Goal: Transaction & Acquisition: Book appointment/travel/reservation

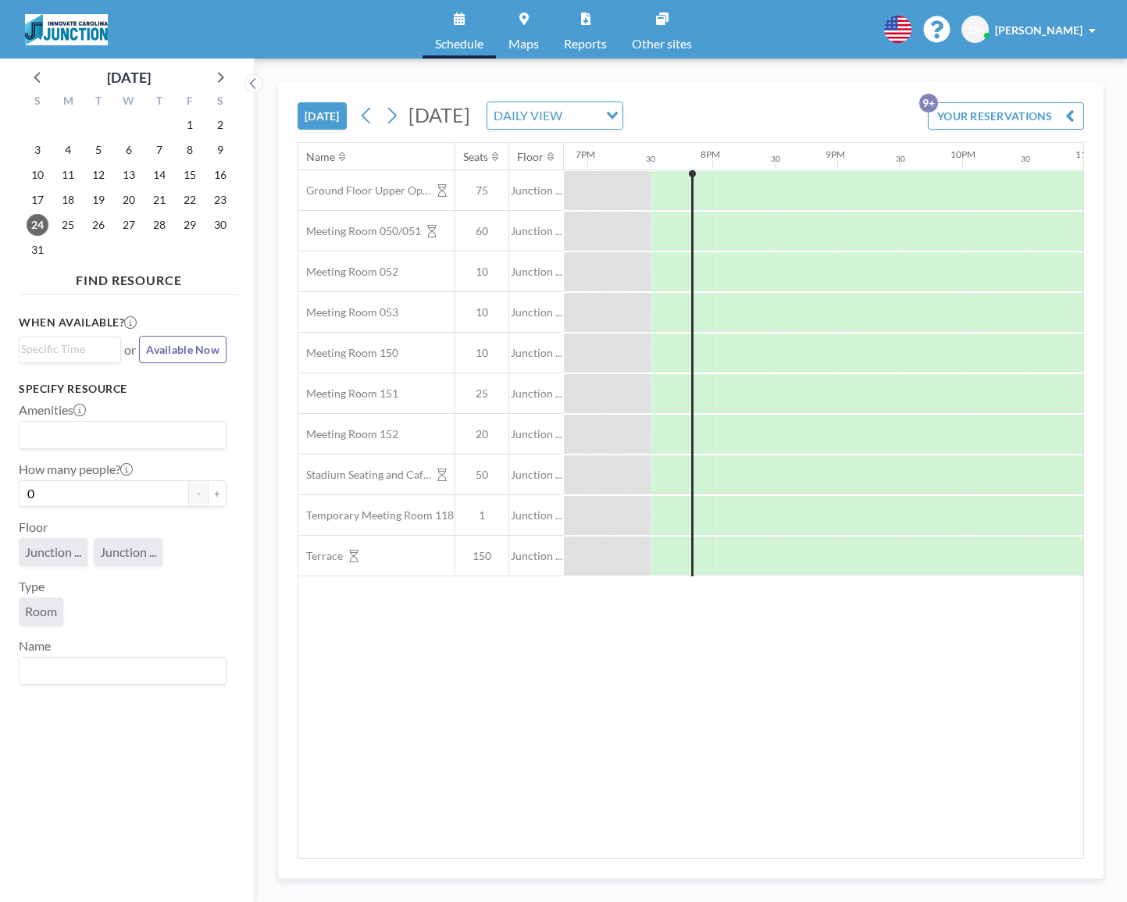
scroll to position [0, 2373]
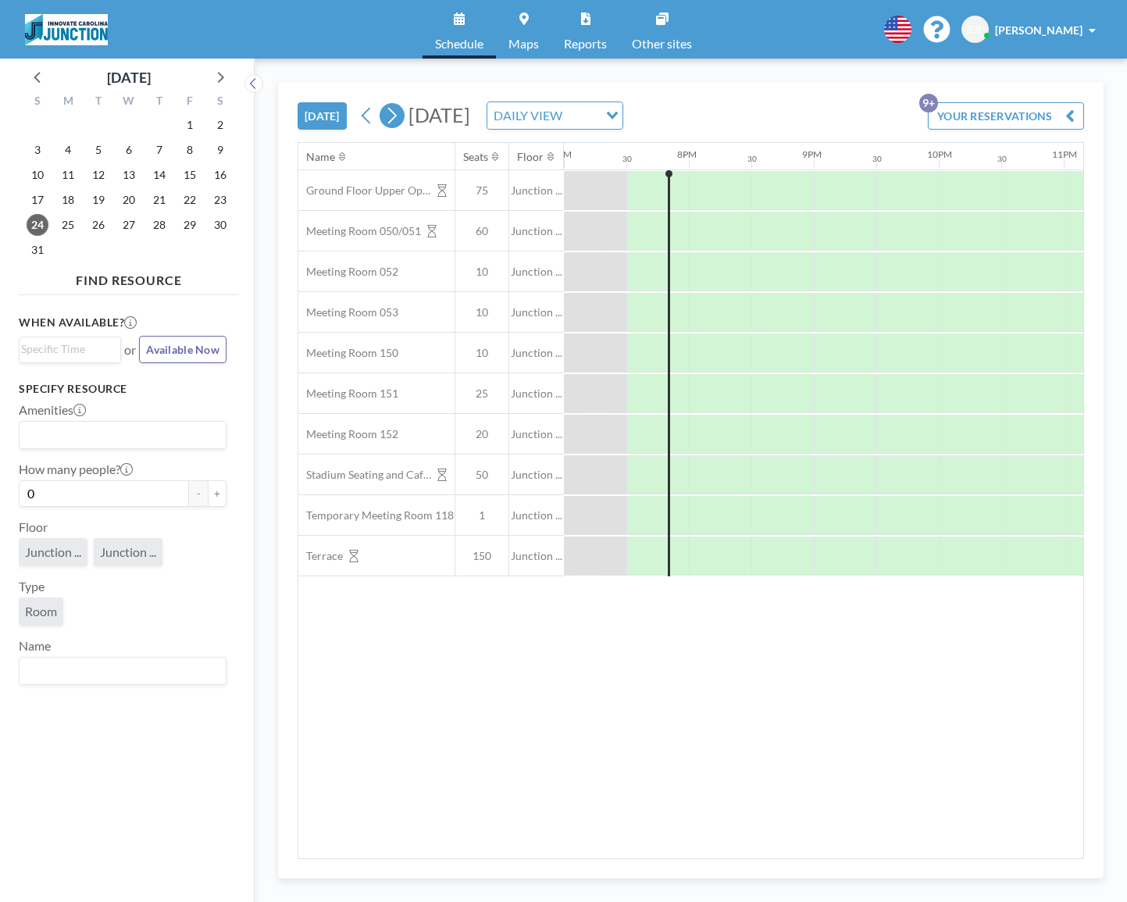
click at [391, 112] on icon at bounding box center [391, 115] width 15 height 23
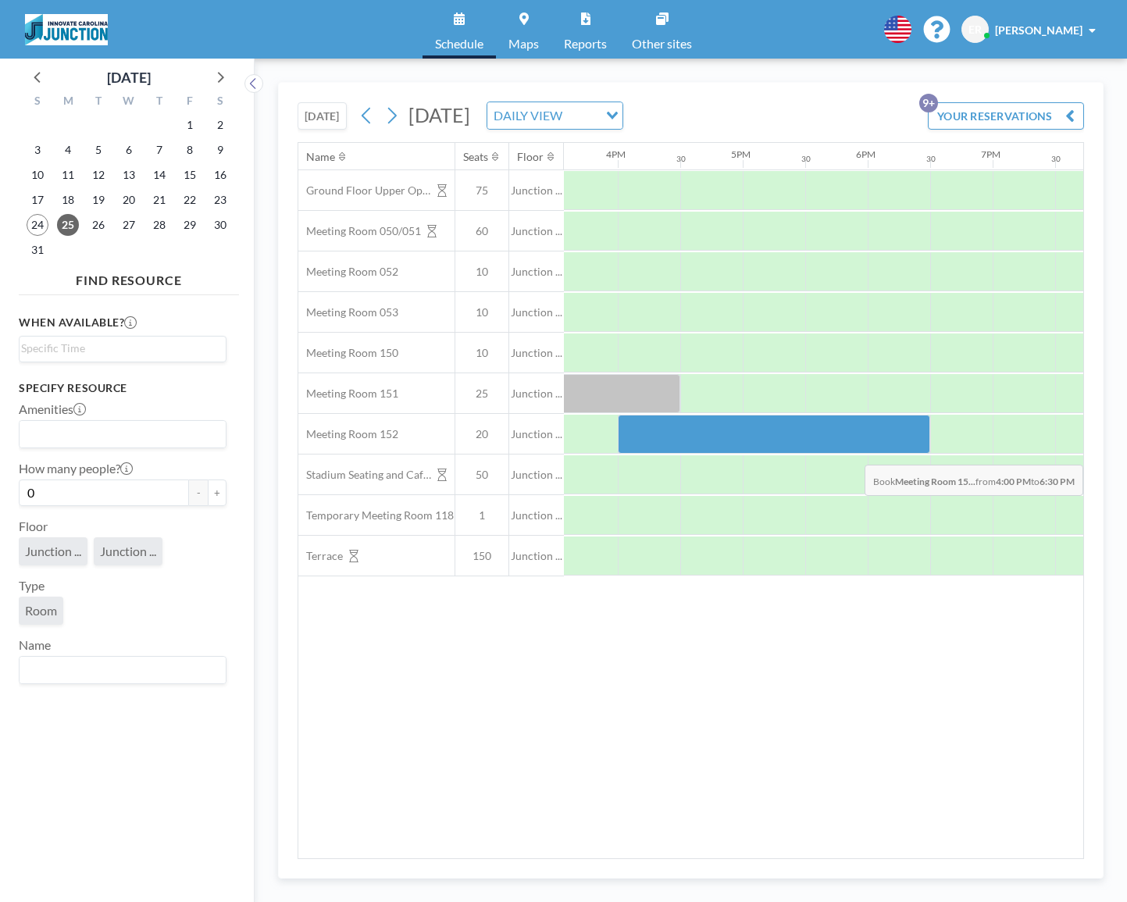
scroll to position [0, 2074]
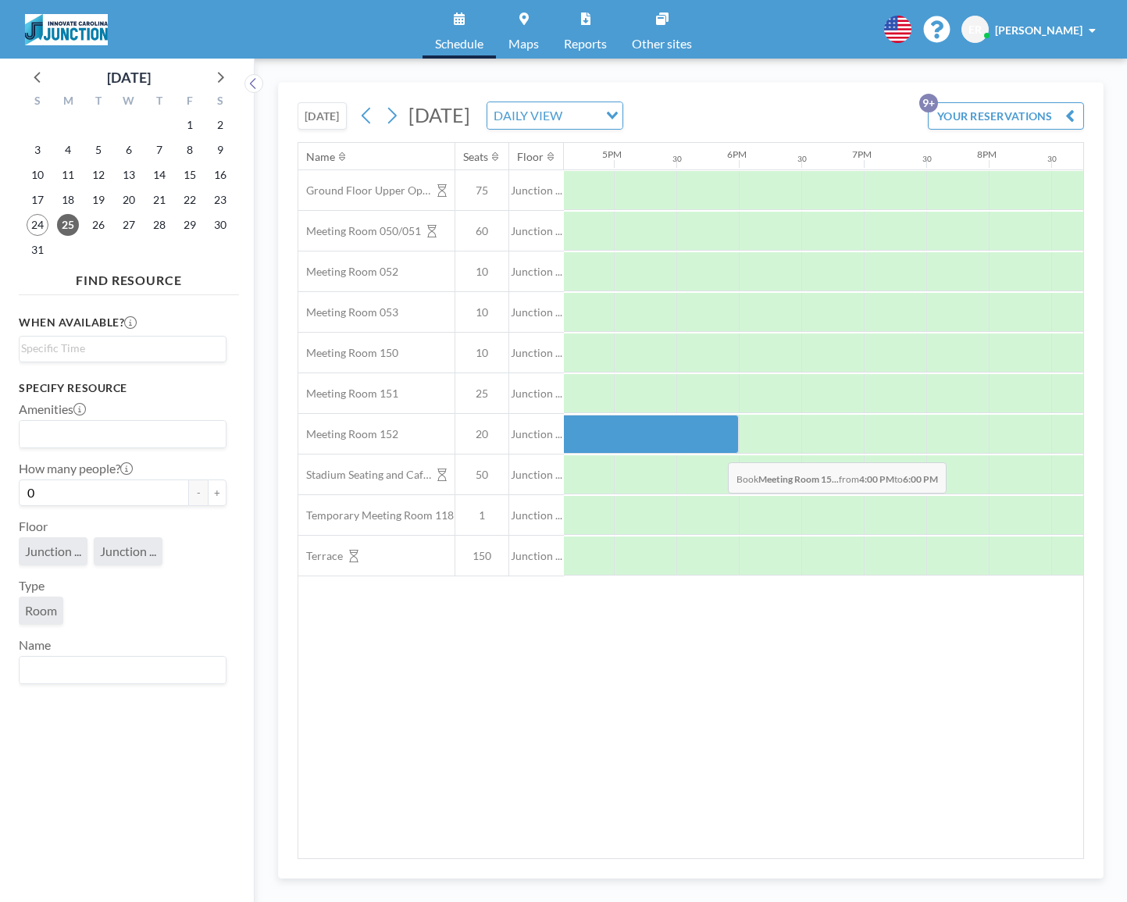
drag, startPoint x: 903, startPoint y: 433, endPoint x: 715, endPoint y: 450, distance: 189.0
click at [715, 450] on div at bounding box center [614, 434] width 250 height 39
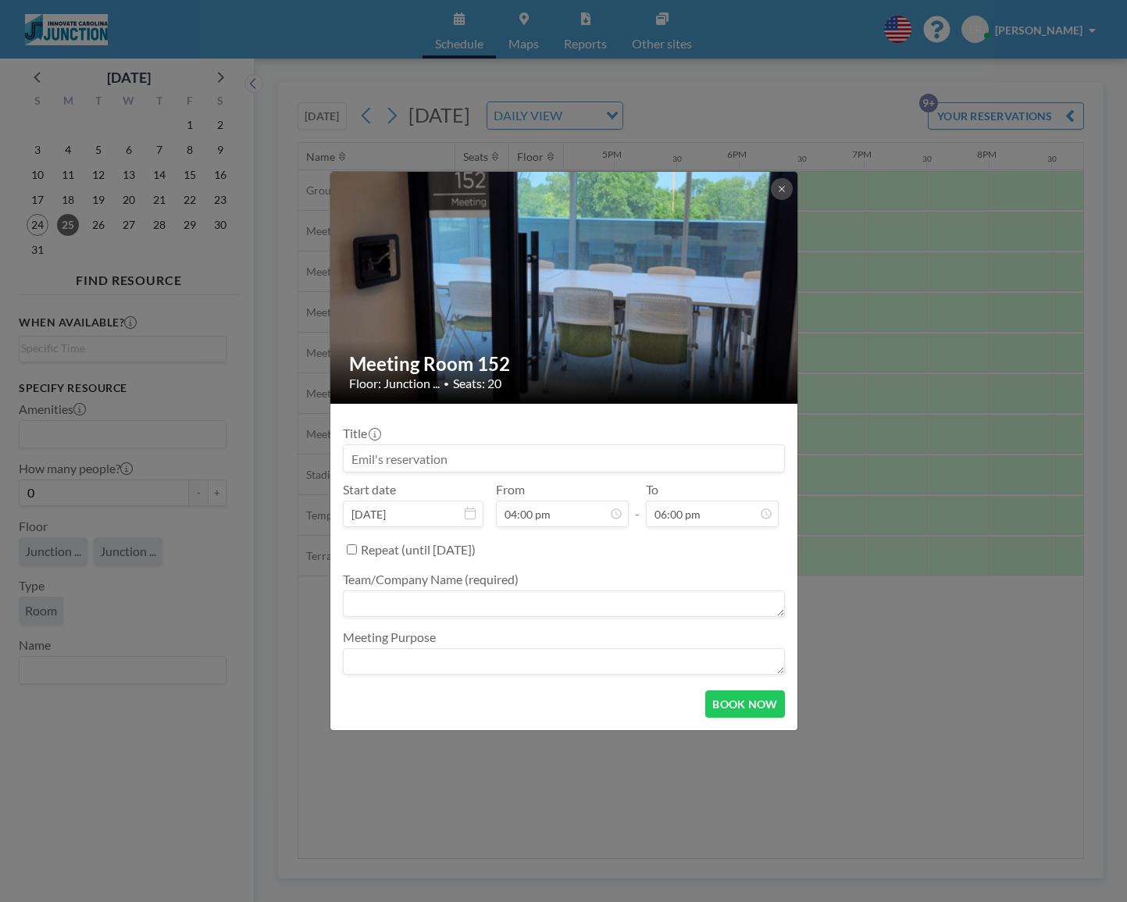
click at [405, 605] on textarea at bounding box center [564, 603] width 442 height 27
type textarea "[GEOGRAPHIC_DATA] visit - [PERSON_NAME]"
click at [401, 664] on textarea at bounding box center [564, 661] width 442 height 27
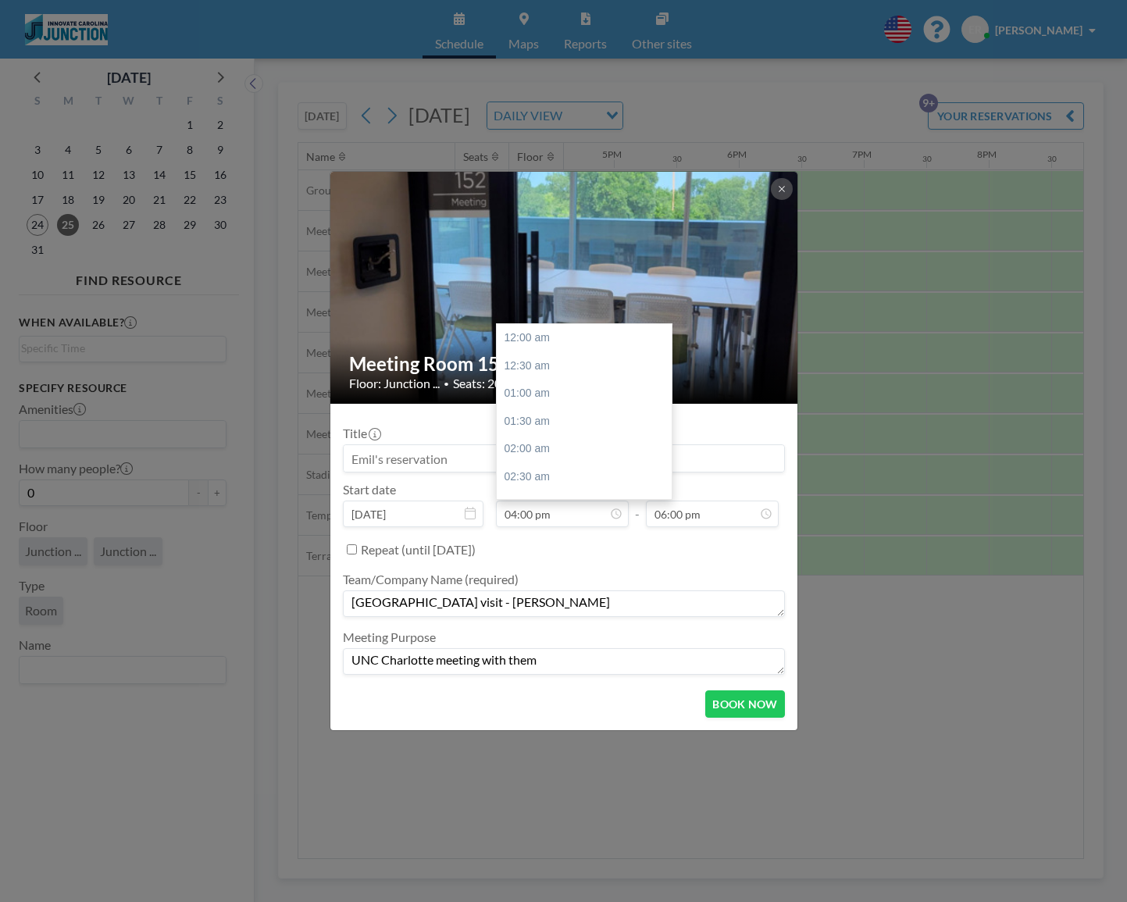
scroll to position [889, 0]
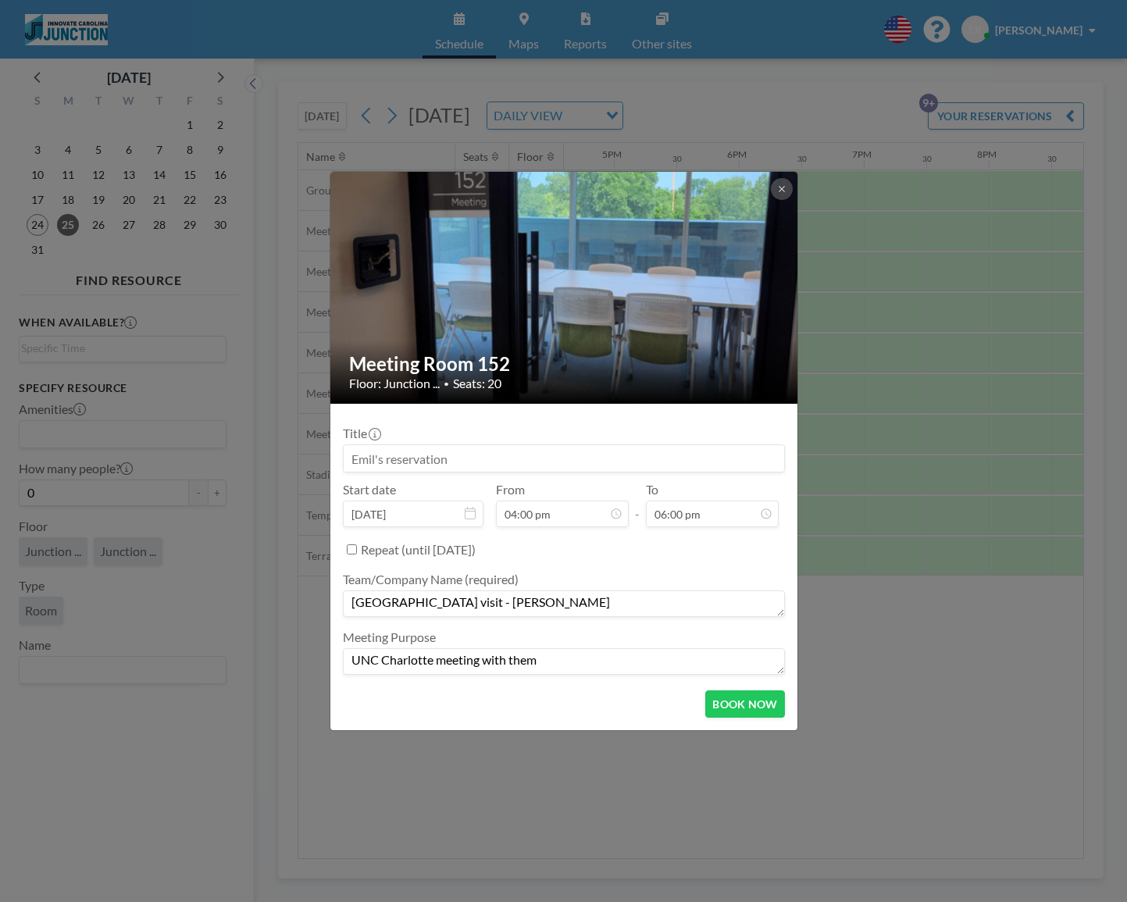
type textarea "UNC Charlotte meeting with them"
click at [439, 369] on h2 "Meeting Room 152" at bounding box center [564, 363] width 431 height 23
copy h2 "Meeting Room 152"
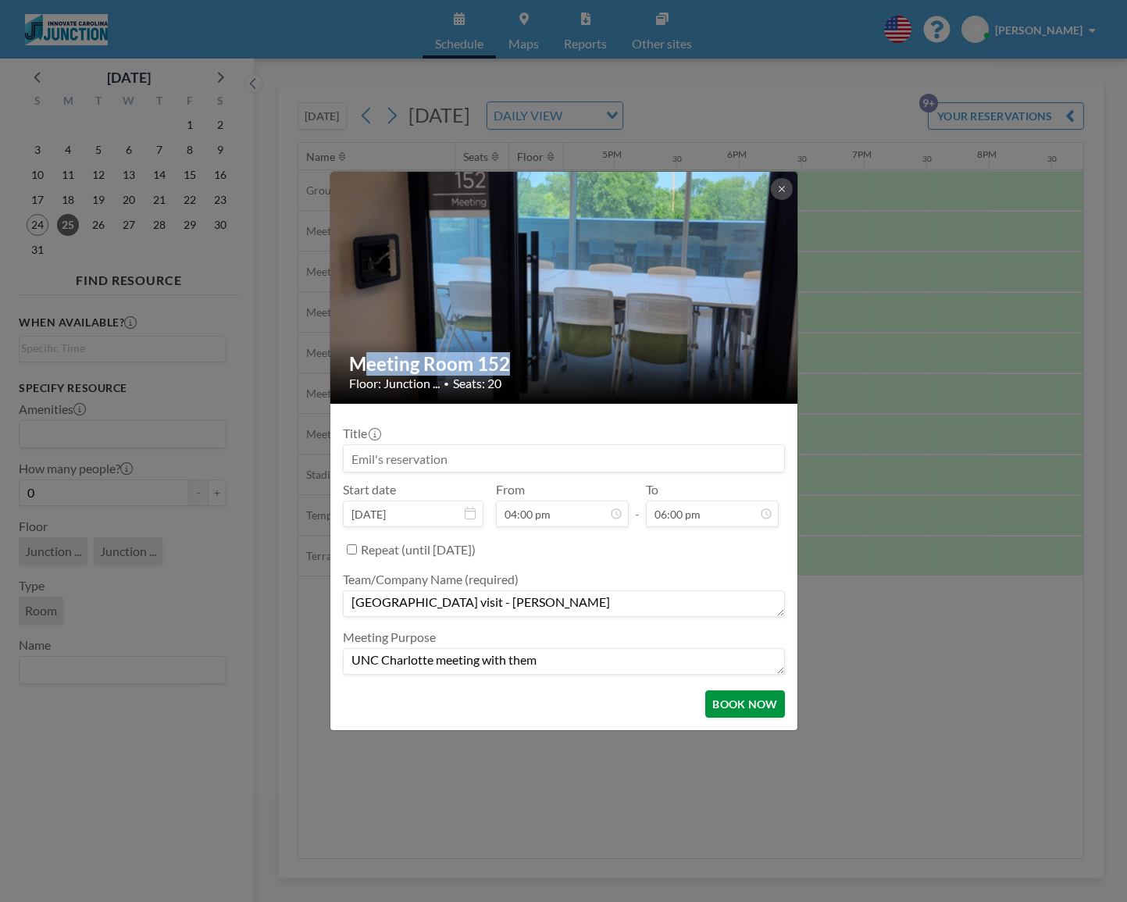
click at [743, 703] on button "BOOK NOW" at bounding box center [744, 703] width 79 height 27
